Goal: Transaction & Acquisition: Purchase product/service

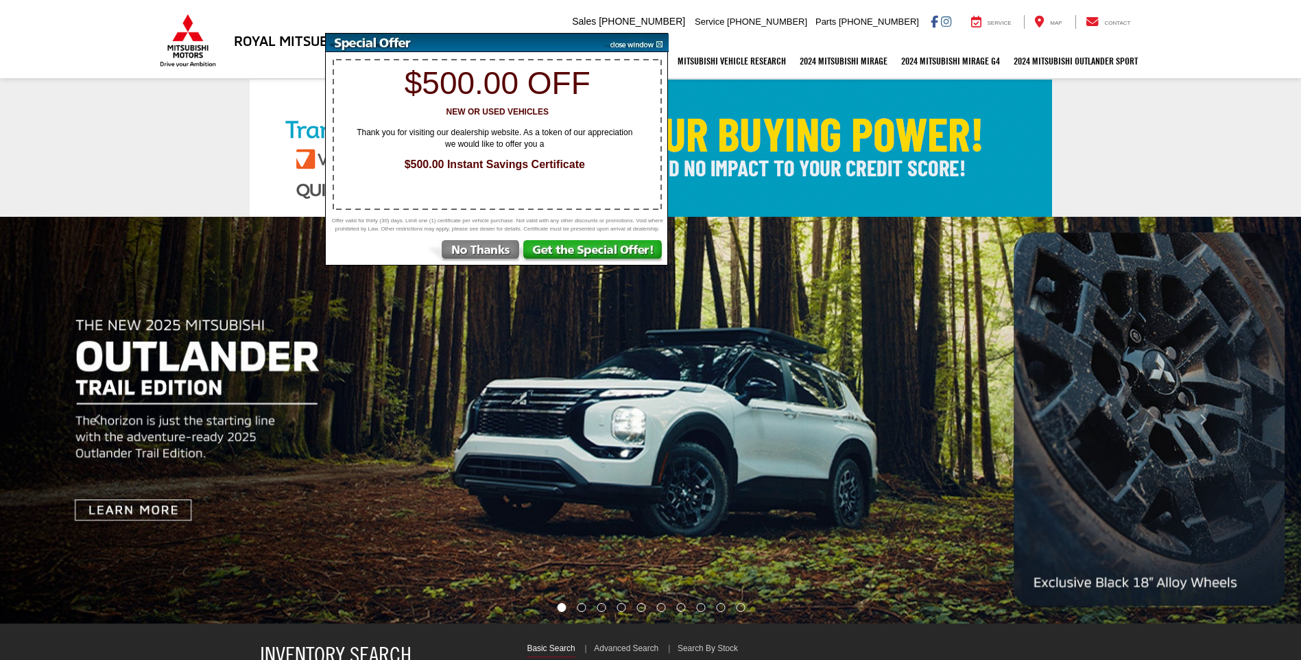
select select "Mitsubishi"
click at [660, 46] on img at bounding box center [633, 43] width 69 height 19
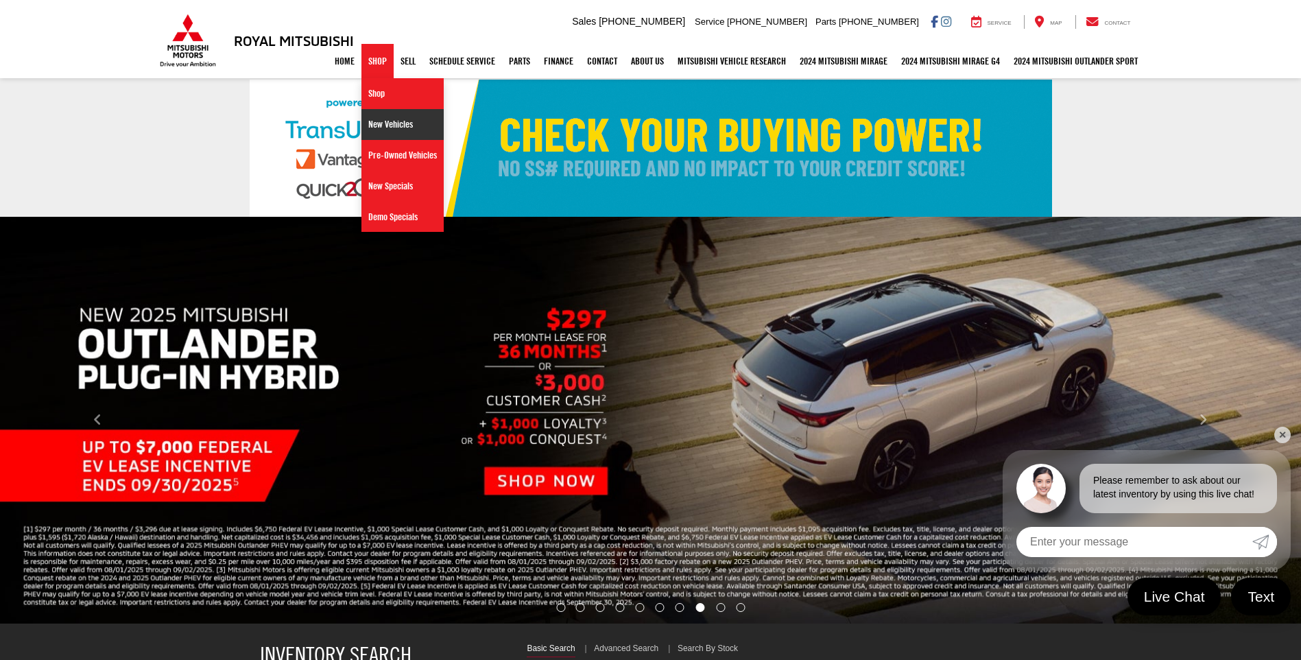
click at [381, 128] on link "New Vehicles" at bounding box center [402, 124] width 82 height 31
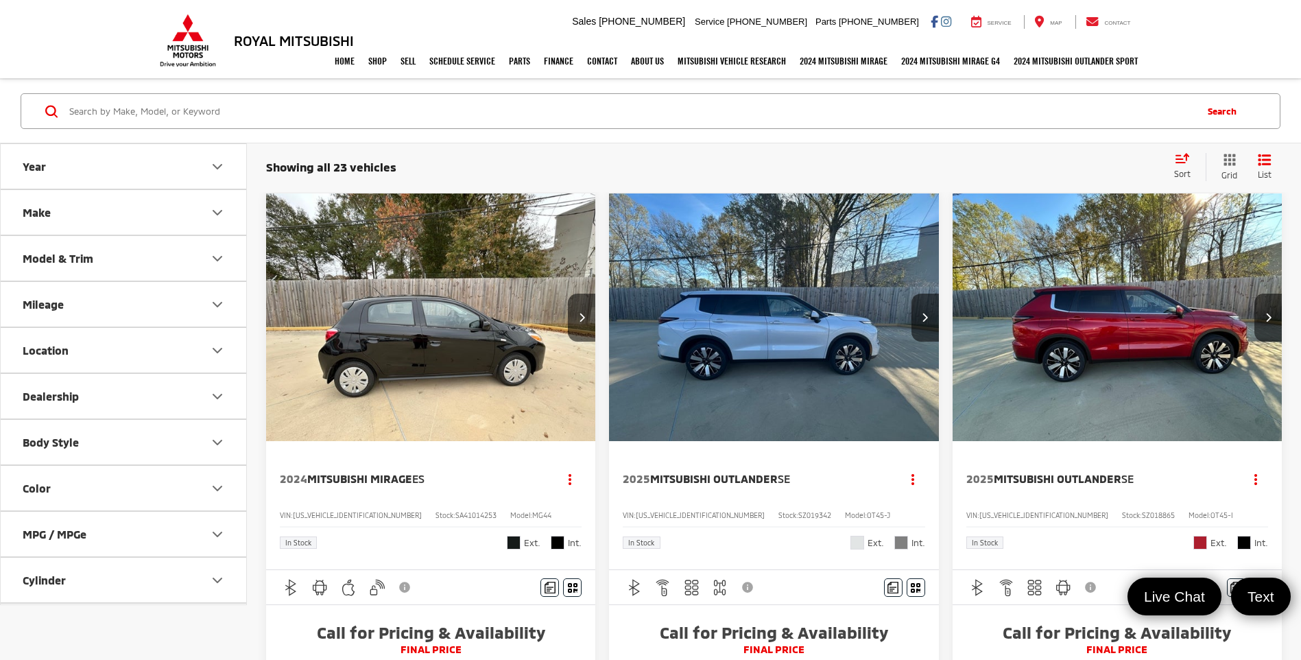
click at [57, 214] on button "Make" at bounding box center [124, 212] width 247 height 45
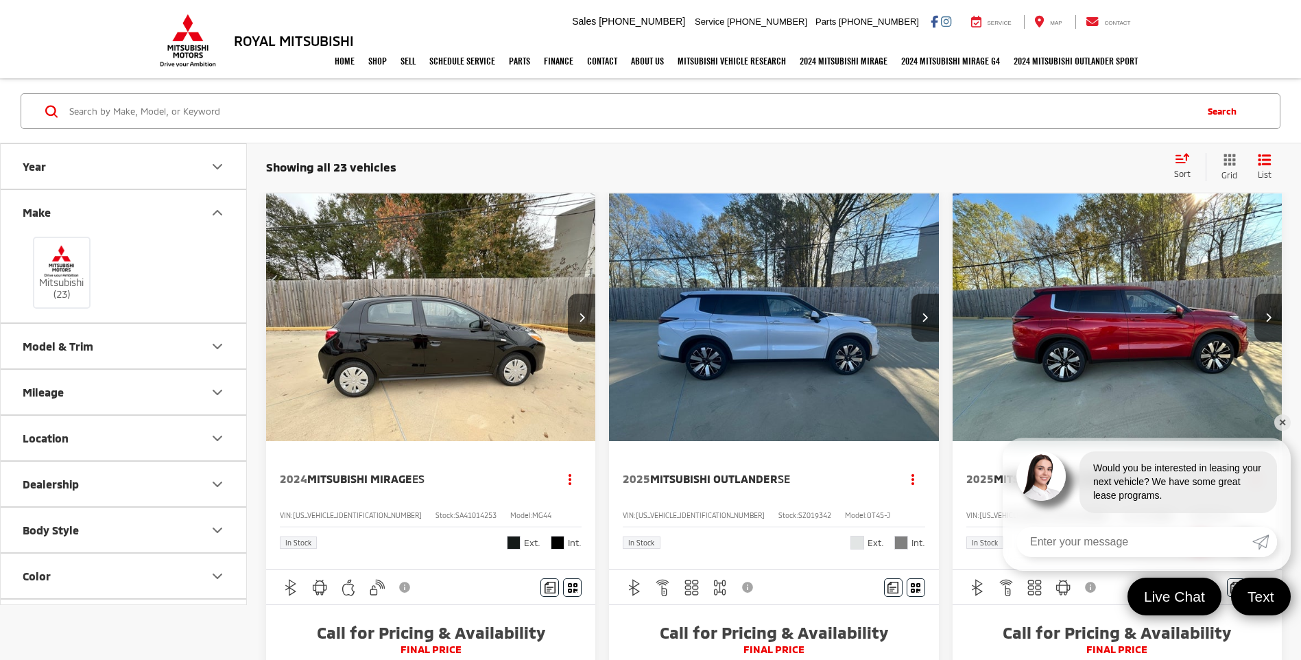
click at [57, 214] on button "Make" at bounding box center [124, 212] width 247 height 45
click at [55, 219] on button "Make" at bounding box center [124, 212] width 247 height 45
click at [70, 242] on button "Model & Trim" at bounding box center [124, 258] width 247 height 45
